Goal: Information Seeking & Learning: Understand process/instructions

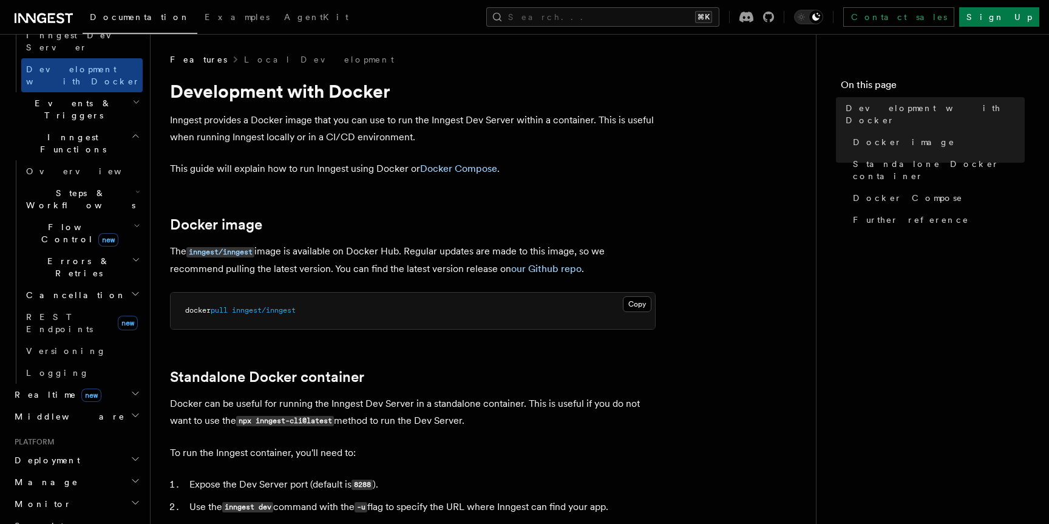
scroll to position [370, 0]
click at [100, 451] on h2 "Deployment" at bounding box center [76, 462] width 133 height 22
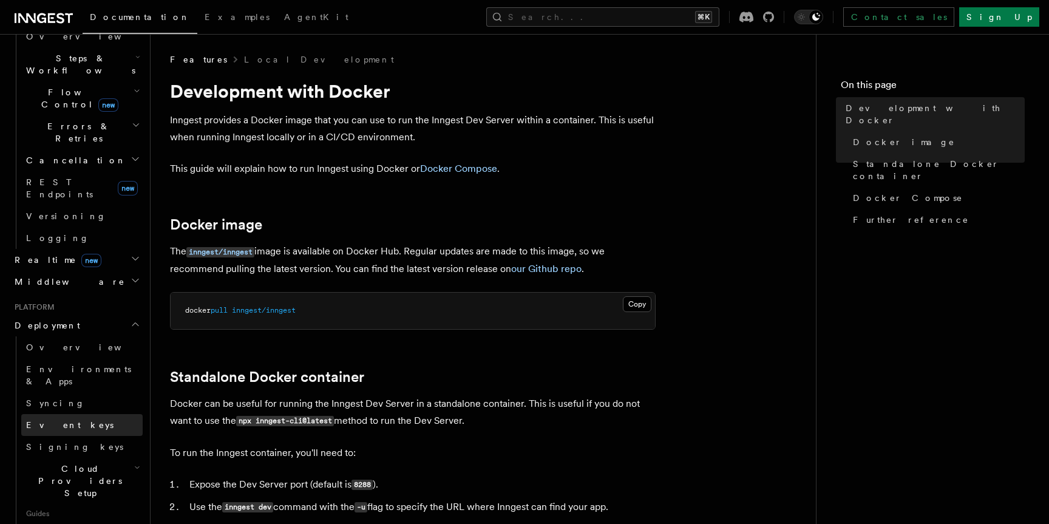
scroll to position [547, 0]
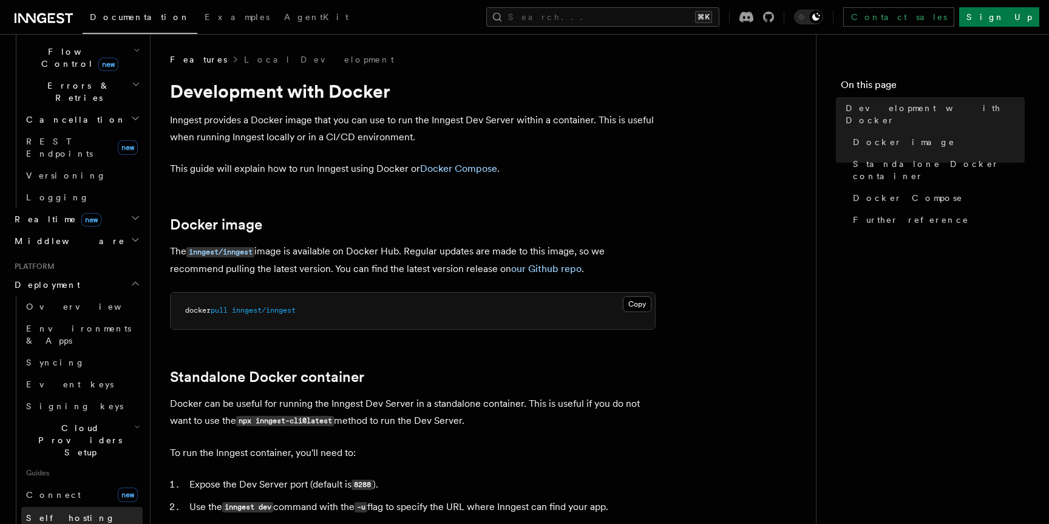
click at [92, 507] on link "Self hosting" at bounding box center [81, 518] width 121 height 22
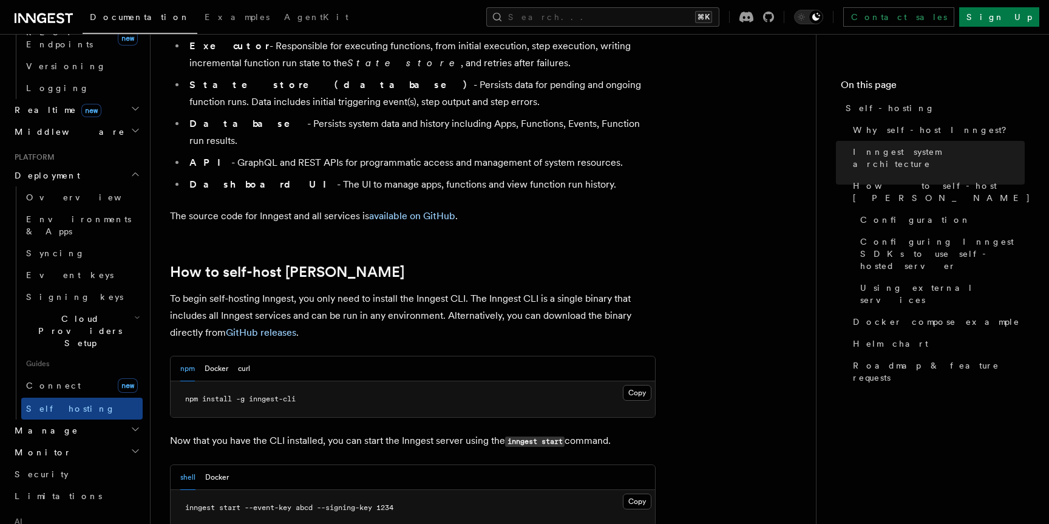
scroll to position [1017, 0]
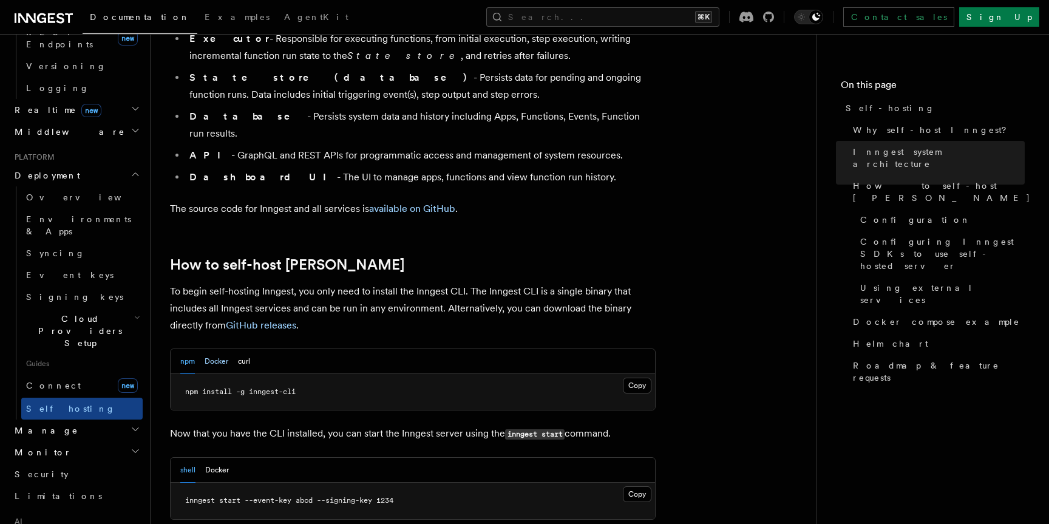
click at [214, 349] on button "Docker" at bounding box center [217, 361] width 24 height 25
drag, startPoint x: 321, startPoint y: 361, endPoint x: 239, endPoint y: 359, distance: 82.6
click at [239, 374] on pre "docker pull inngest/inngest" at bounding box center [413, 392] width 484 height 36
copy span "inngest/inngest"
click at [263, 374] on pre "docker pull inngest/inngest" at bounding box center [413, 392] width 484 height 36
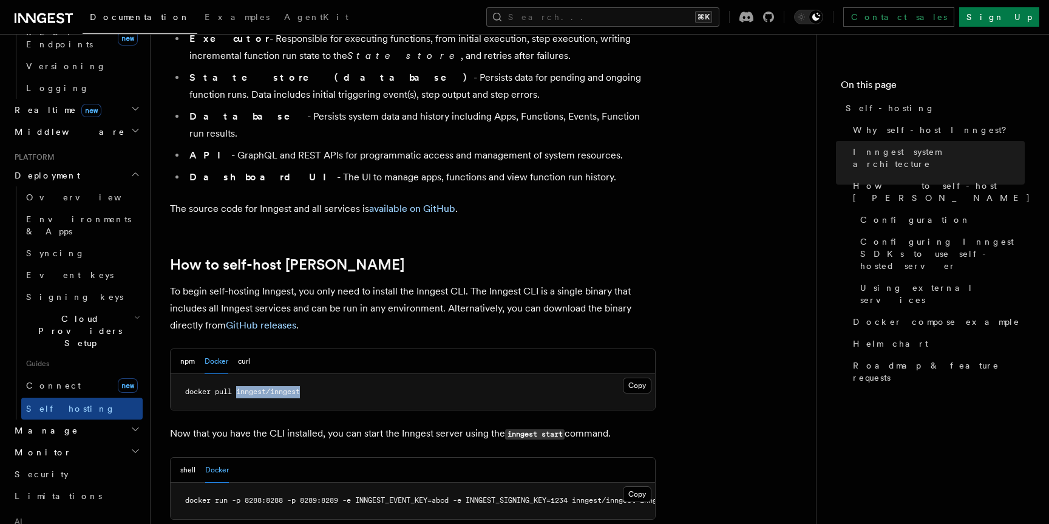
drag, startPoint x: 238, startPoint y: 363, endPoint x: 335, endPoint y: 363, distance: 96.5
click at [335, 374] on pre "docker pull inngest/inngest" at bounding box center [413, 392] width 484 height 36
copy span "inngest/inngest"
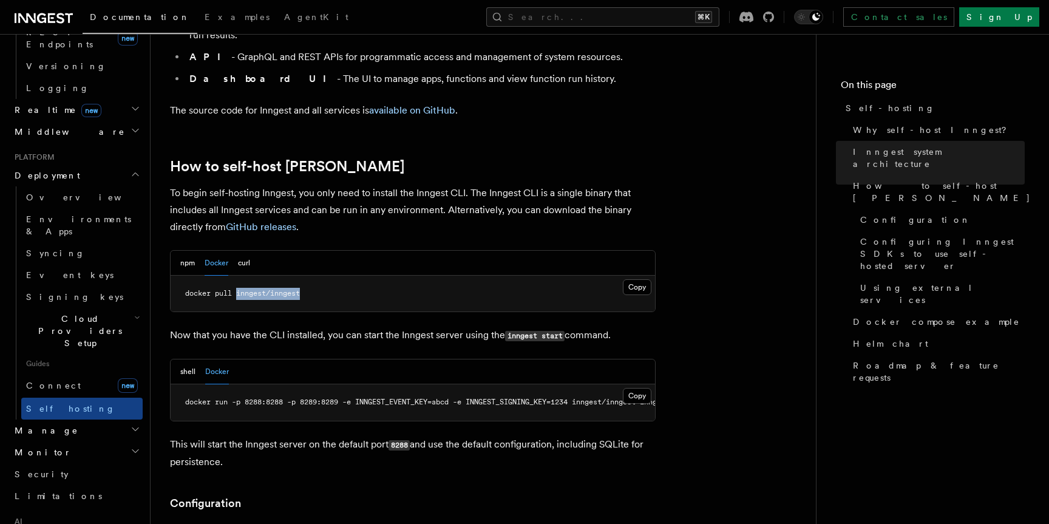
scroll to position [1173, 0]
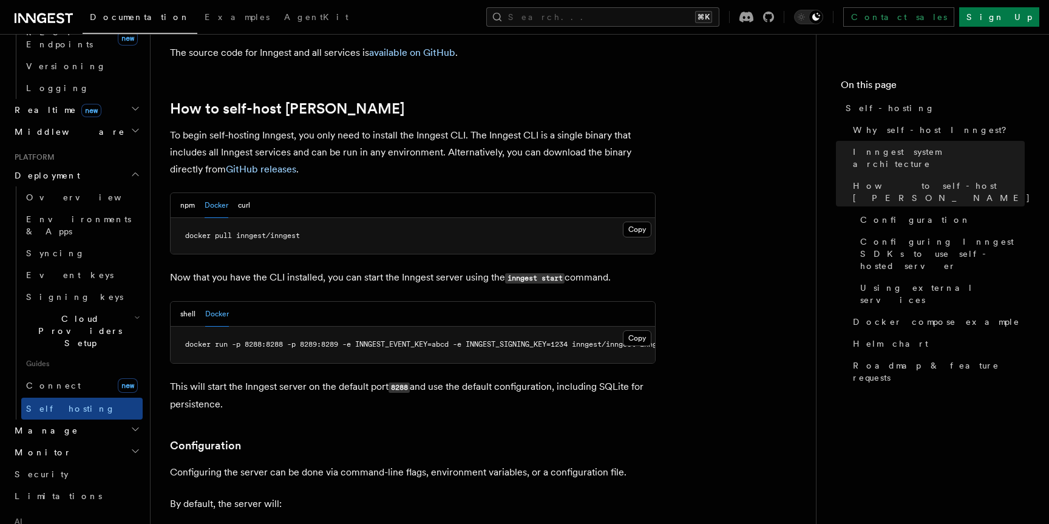
click at [313, 340] on span "docker run -p 8288:8288 -p 8289:8289 -e INNGEST_EVENT_KEY=abcd -e INNGEST_SIGNI…" at bounding box center [440, 344] width 510 height 8
copy span "8289"
click at [397, 340] on span "docker run -p 8288:8288 -p 8289:8289 -e INNGEST_EVENT_KEY=abcd -e INNGEST_SIGNI…" at bounding box center [440, 344] width 510 height 8
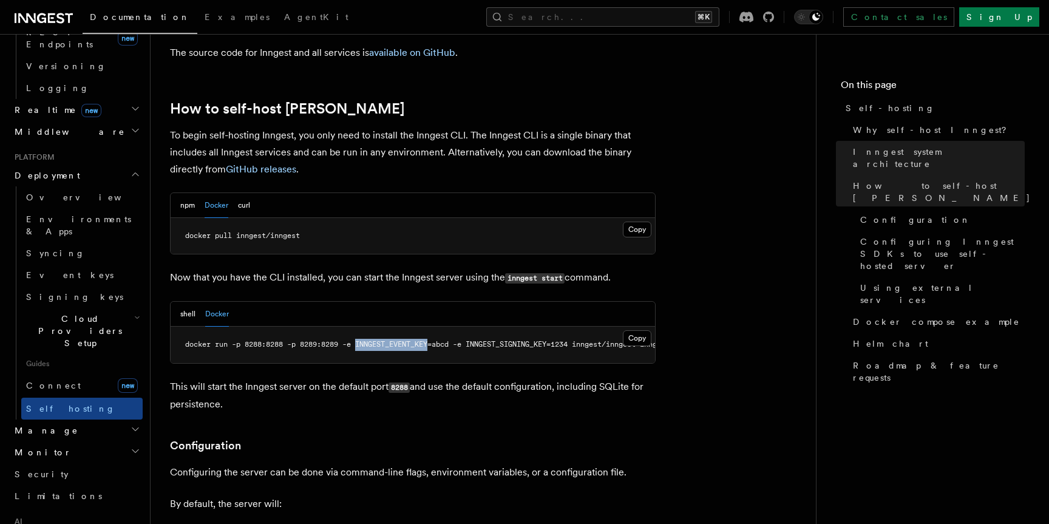
copy span "INNGEST_EVENT_KEY"
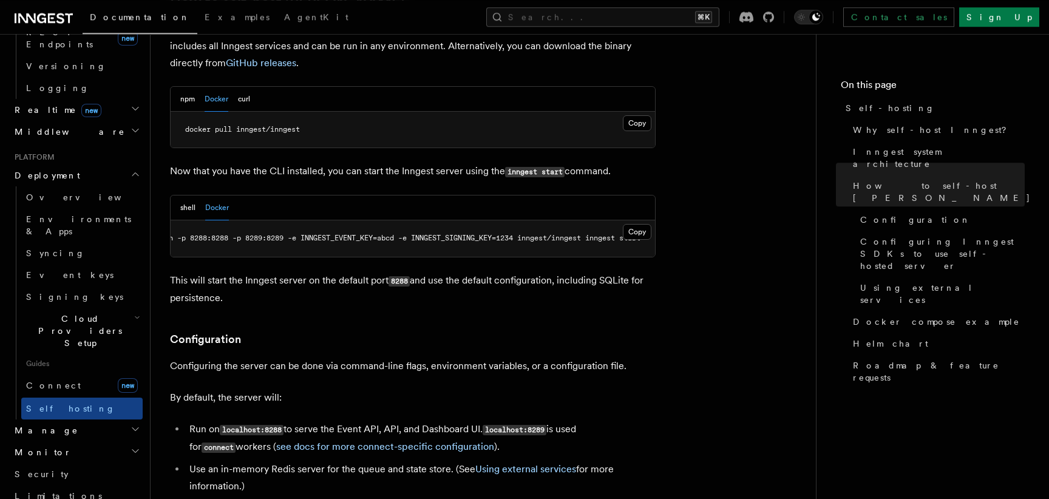
scroll to position [1643, 0]
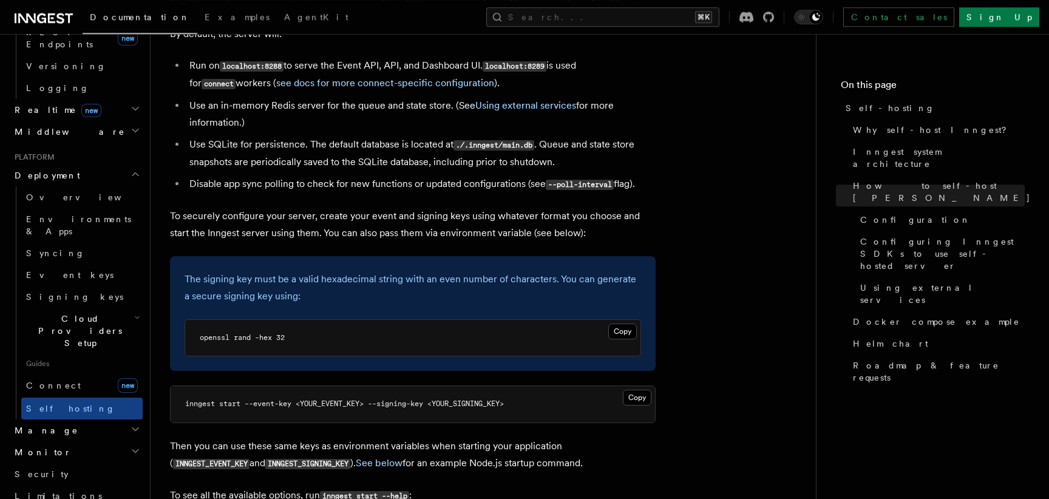
click at [431, 271] on p "The signing key must be a valid hexadecimal string with an even number of chara…" at bounding box center [413, 288] width 457 height 34
click at [256, 333] on span "openssl rand -hex 32" at bounding box center [242, 337] width 85 height 8
copy span "openssl rand -hex 32"
